Goal: Find specific page/section: Find specific page/section

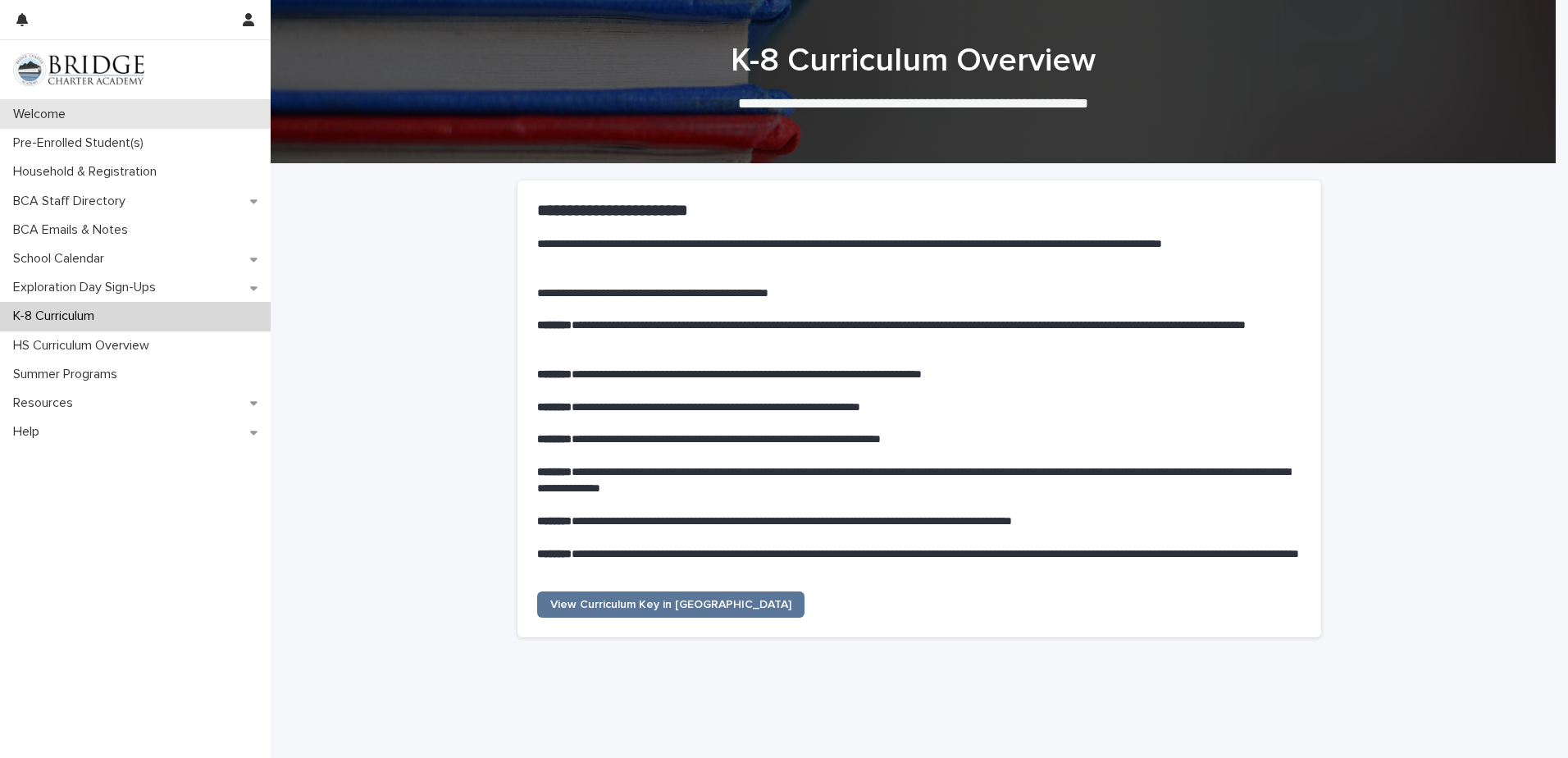
click at [68, 118] on p "Welcome" at bounding box center [42, 114] width 72 height 16
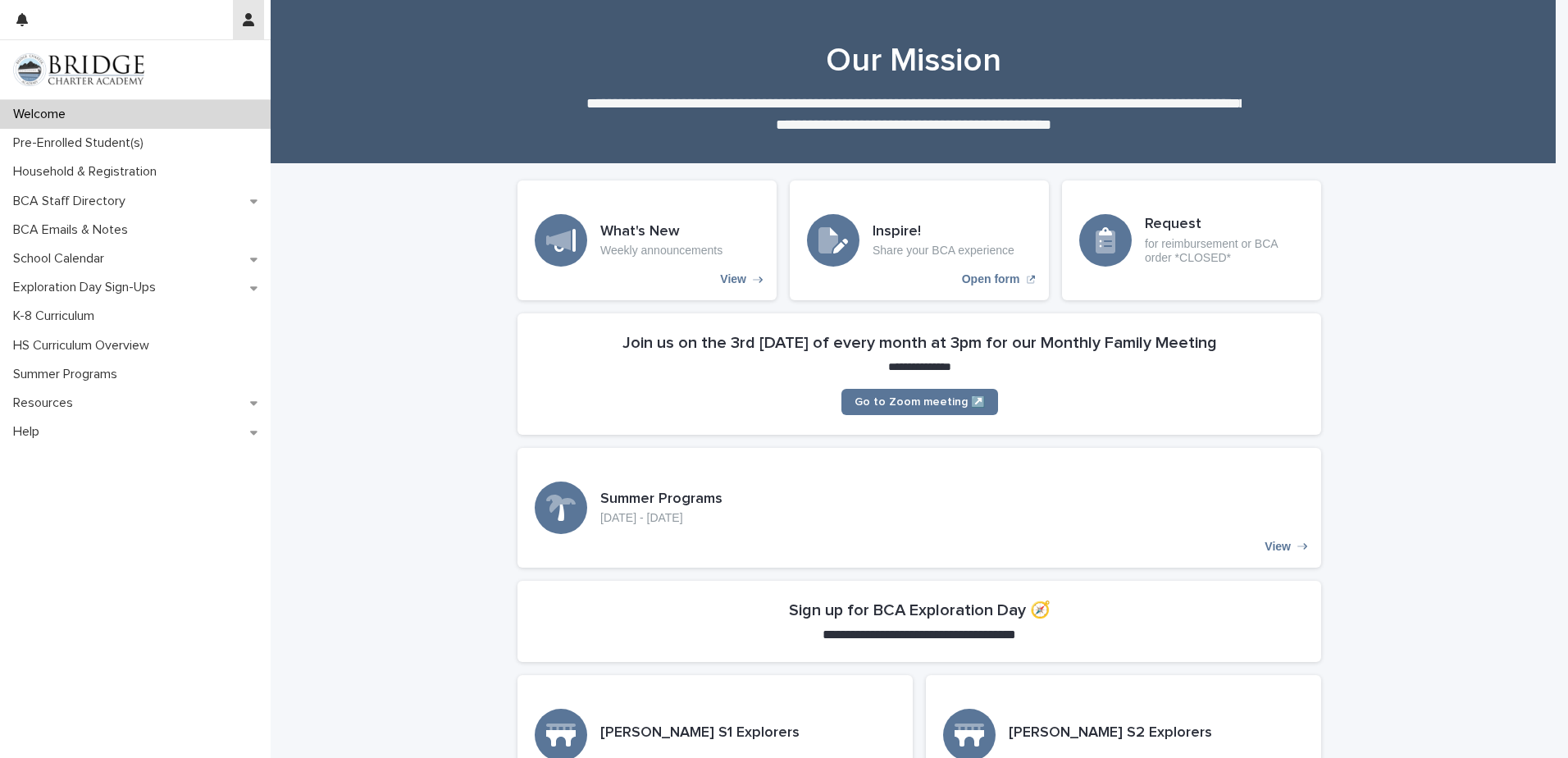
click at [256, 21] on button "button" at bounding box center [248, 20] width 31 height 39
click at [196, 68] on p "Log Out" at bounding box center [201, 70] width 103 height 28
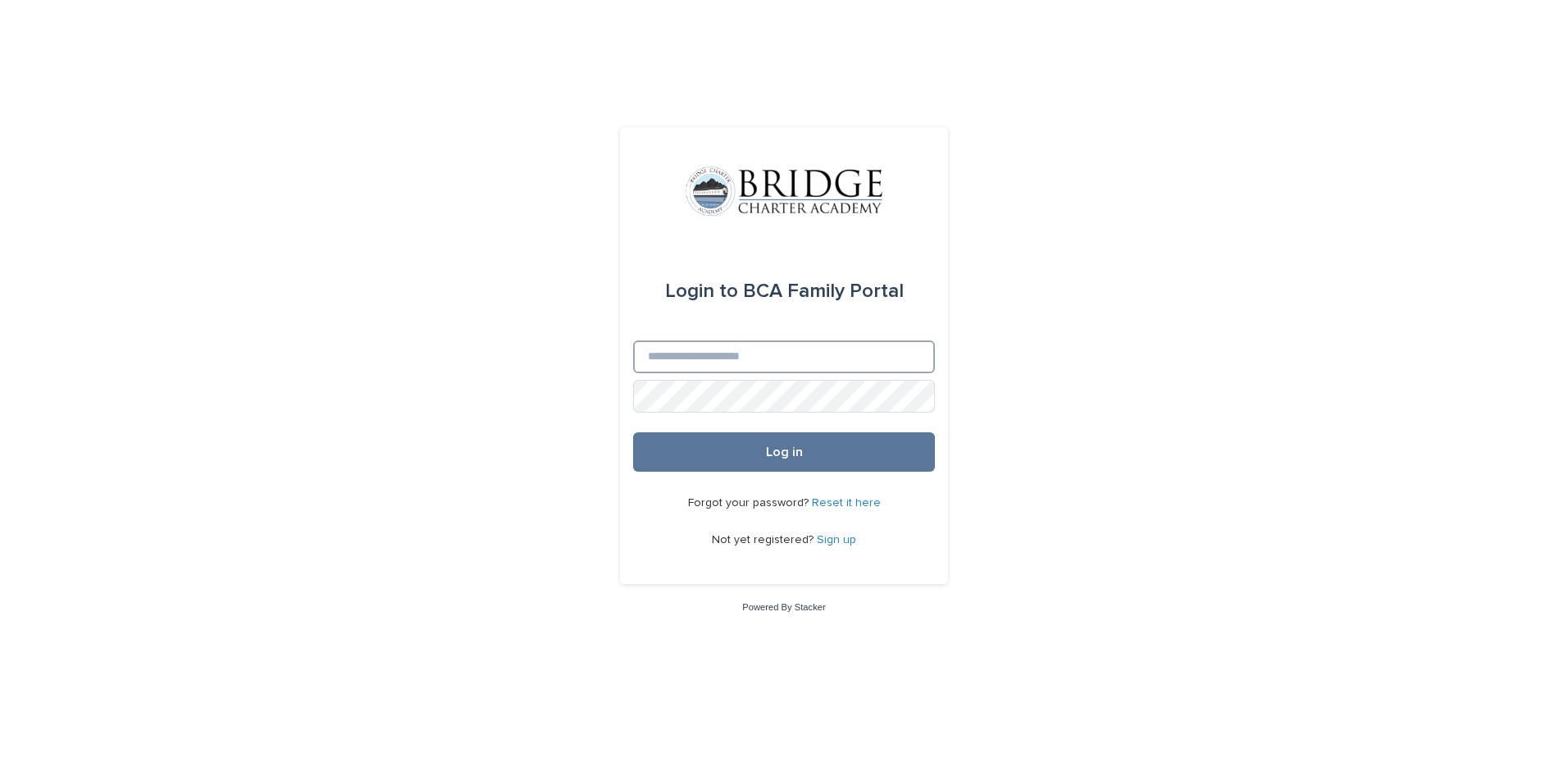
type input "**********"
click at [721, 461] on button "Log in" at bounding box center [783, 452] width 302 height 39
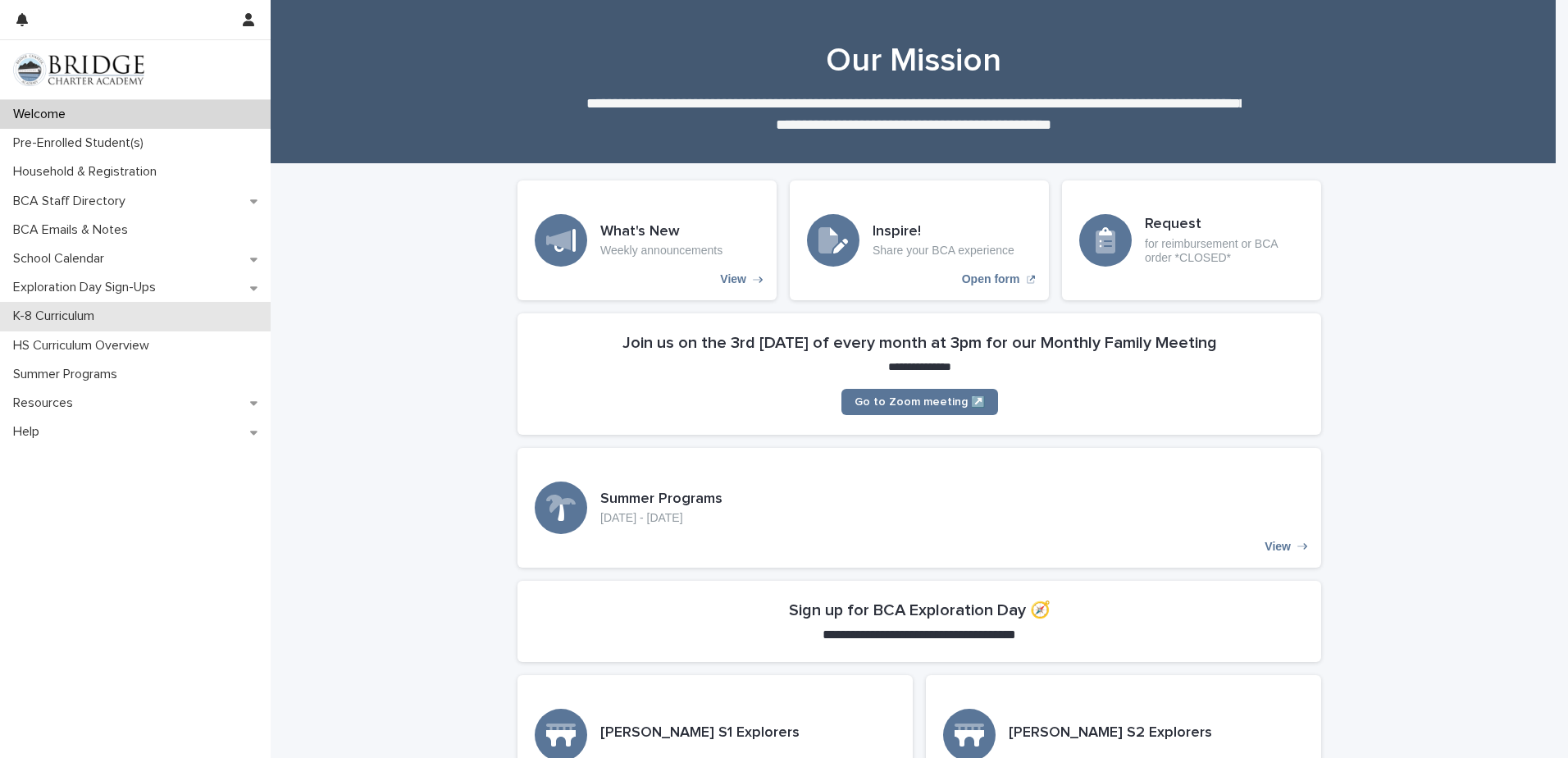
click at [73, 321] on p "K-8 Curriculum" at bounding box center [56, 316] width 101 height 16
